Goal: Transaction & Acquisition: Purchase product/service

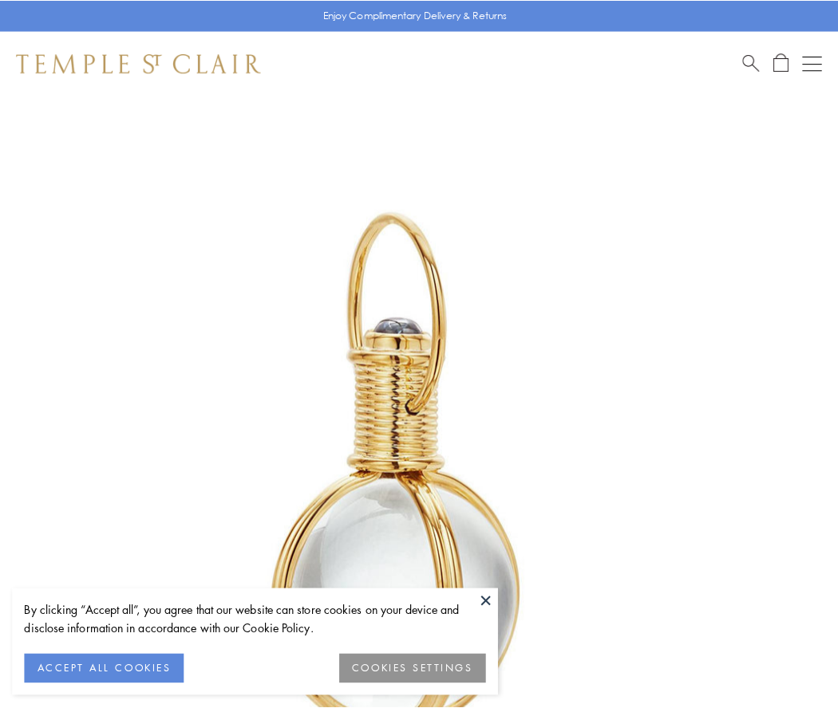
scroll to position [416, 0]
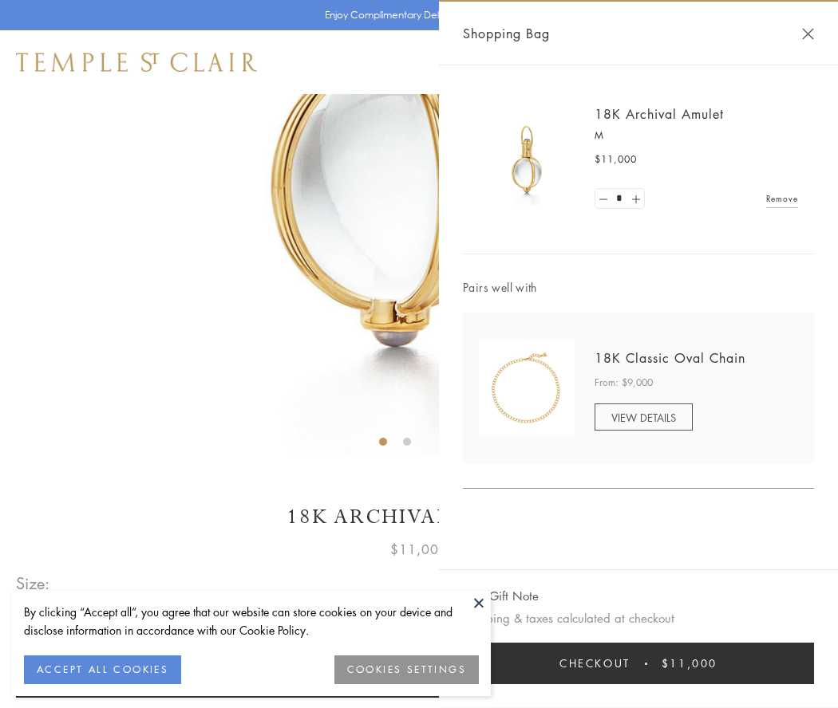
click at [638, 664] on button "Checkout $11,000" at bounding box center [638, 663] width 351 height 41
